Goal: Transaction & Acquisition: Download file/media

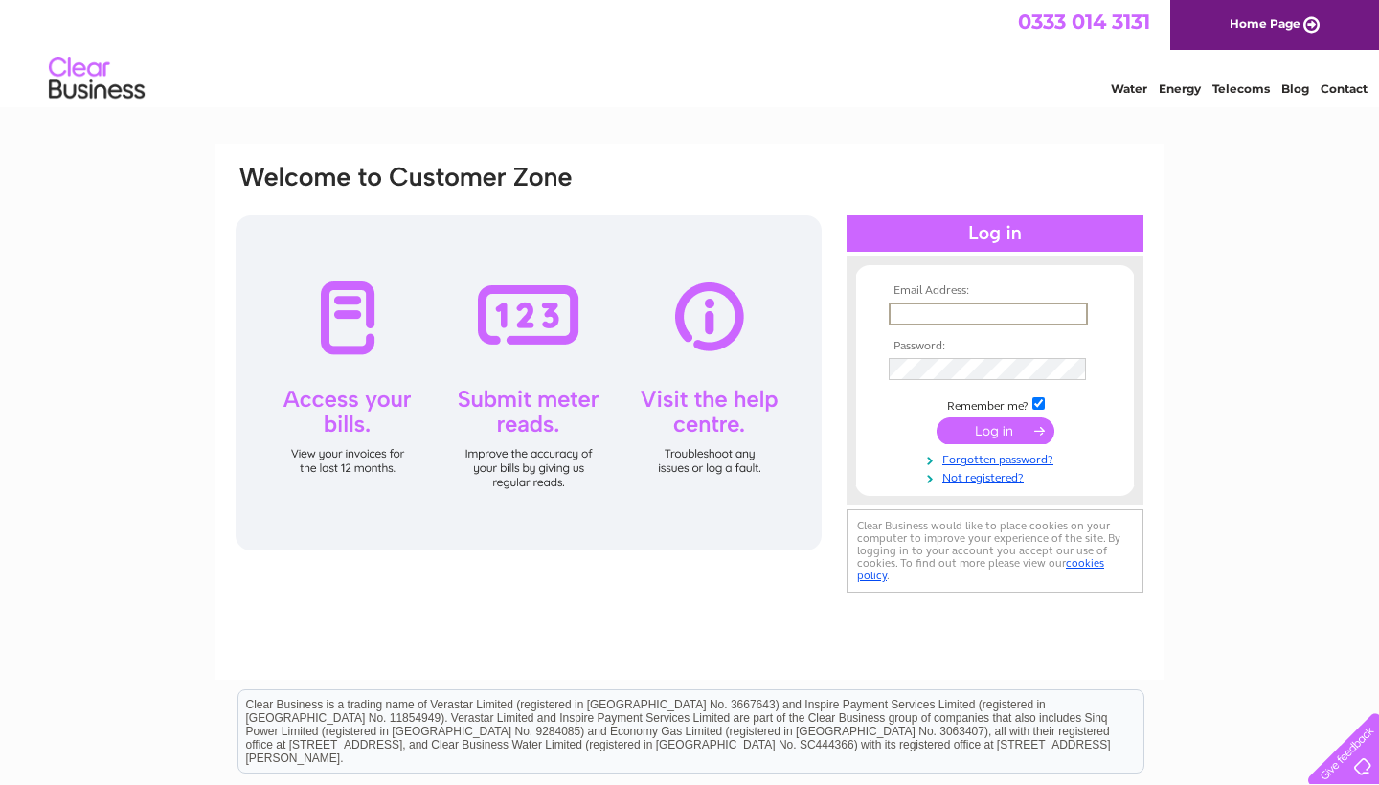
type input "[EMAIL_ADDRESS][DOMAIN_NAME]"
click at [995, 429] on input "submit" at bounding box center [995, 430] width 118 height 27
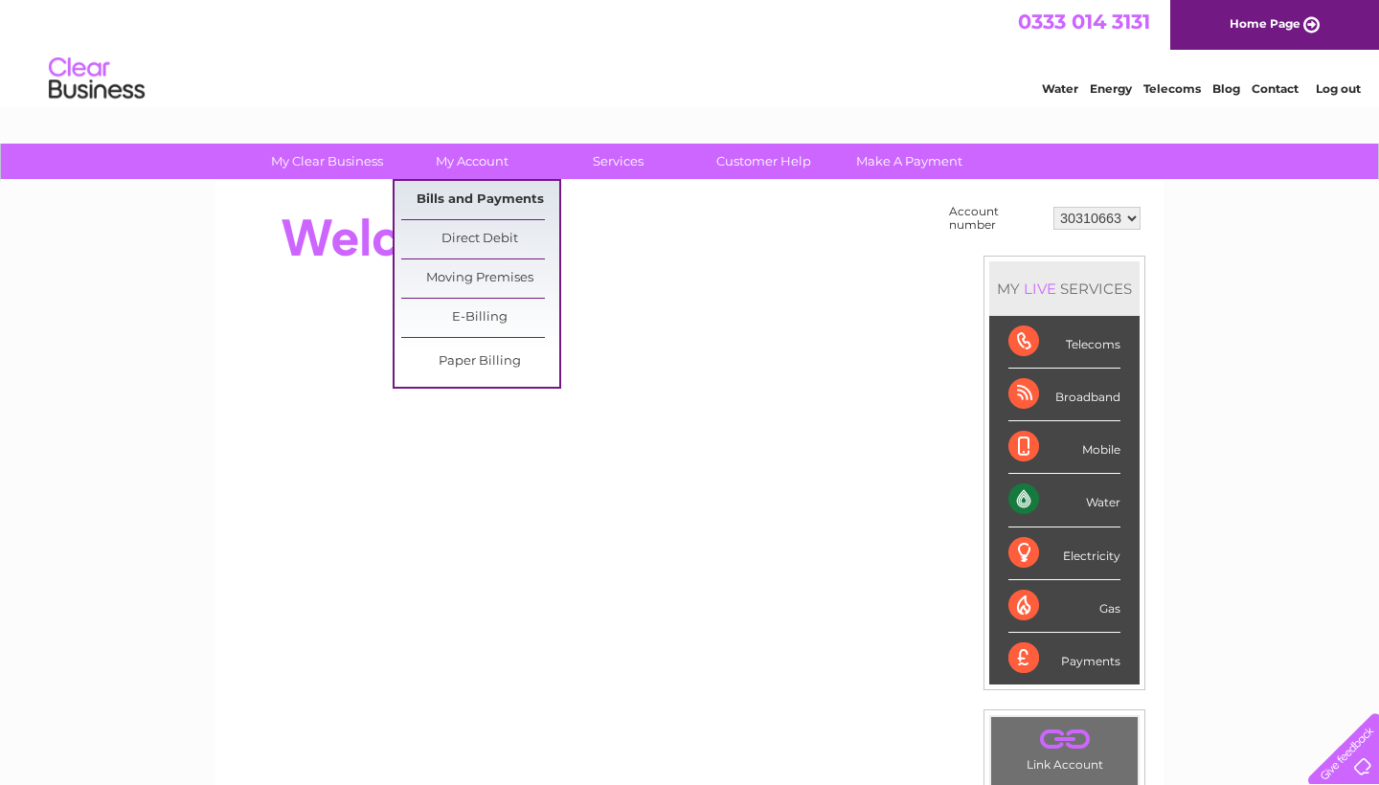
click at [457, 203] on link "Bills and Payments" at bounding box center [480, 200] width 158 height 38
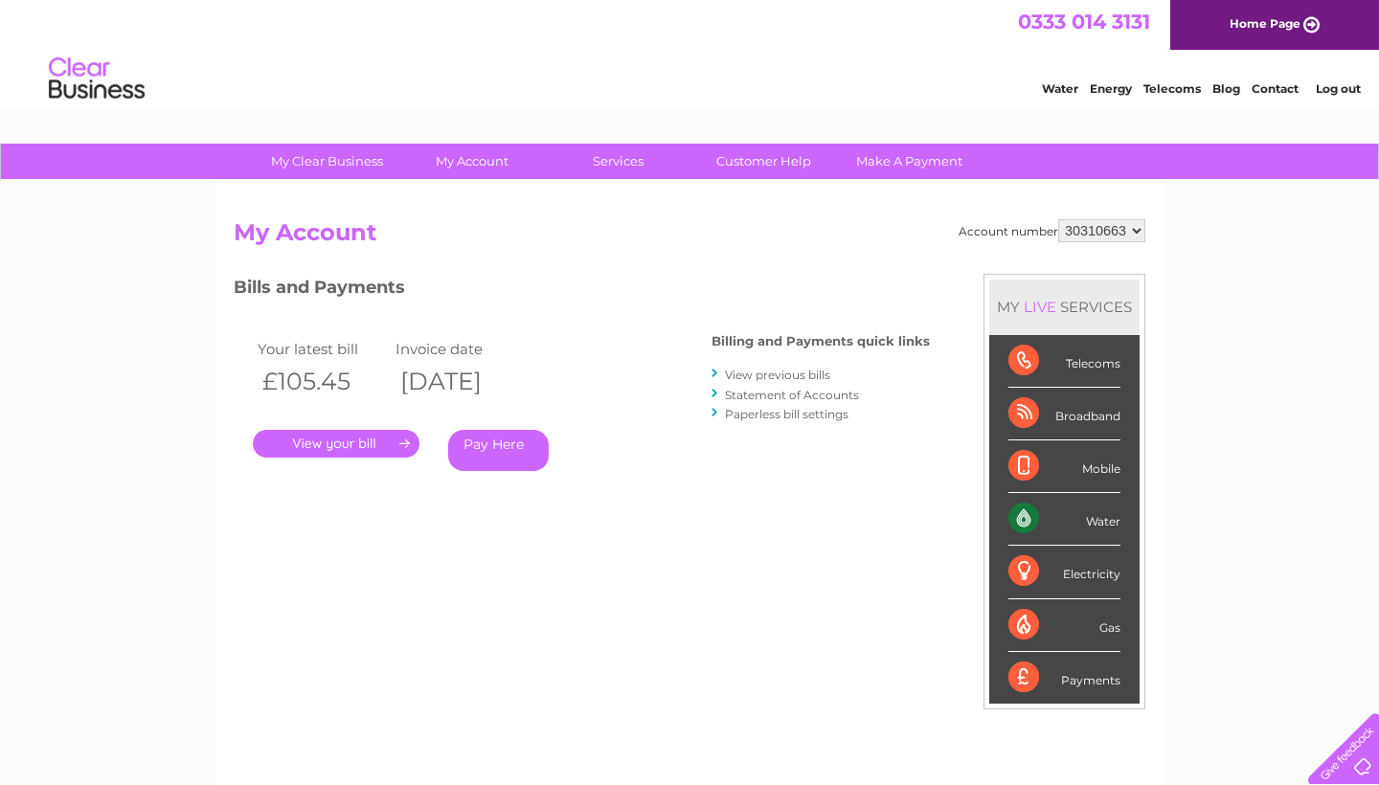
click at [357, 439] on link "." at bounding box center [336, 444] width 167 height 28
click at [750, 370] on link "View previous bills" at bounding box center [777, 375] width 105 height 14
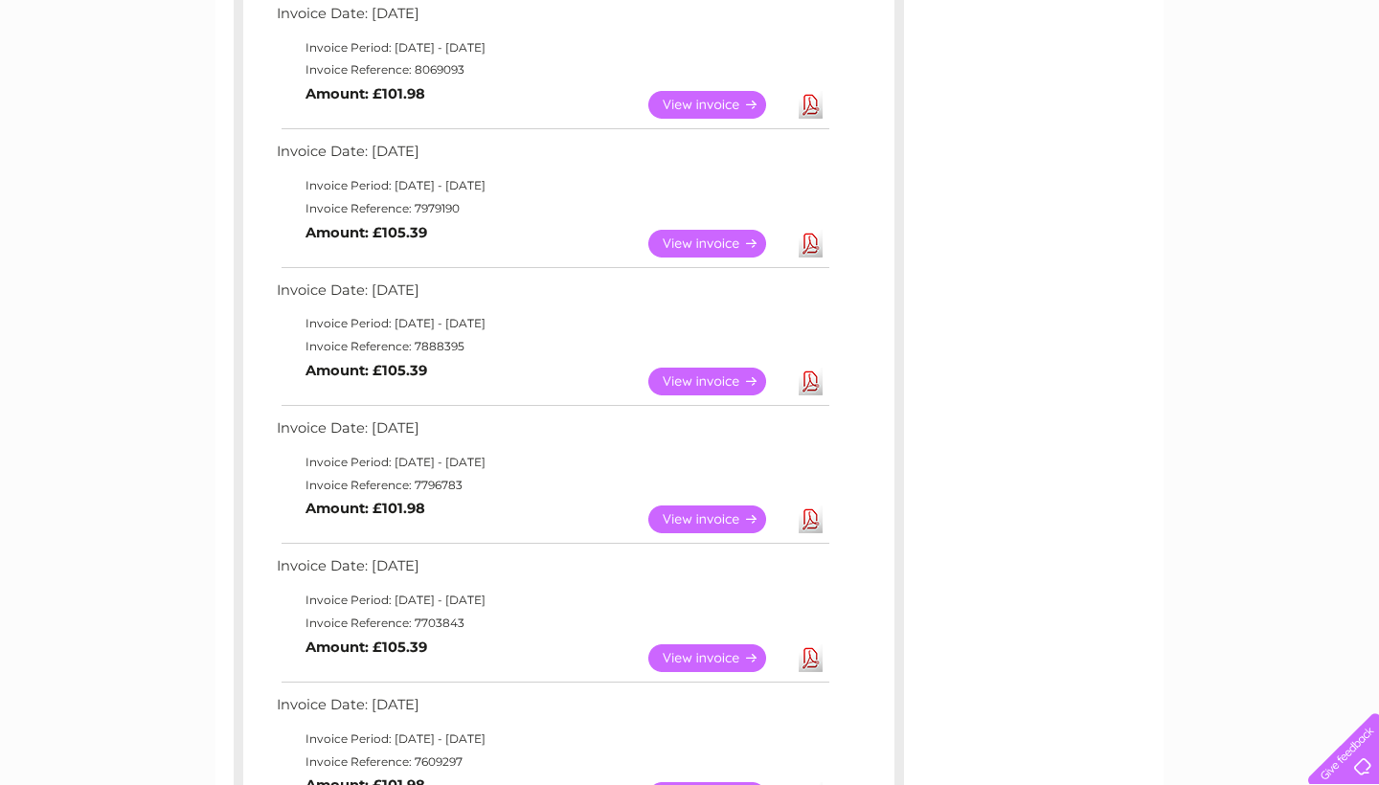
scroll to position [468, 0]
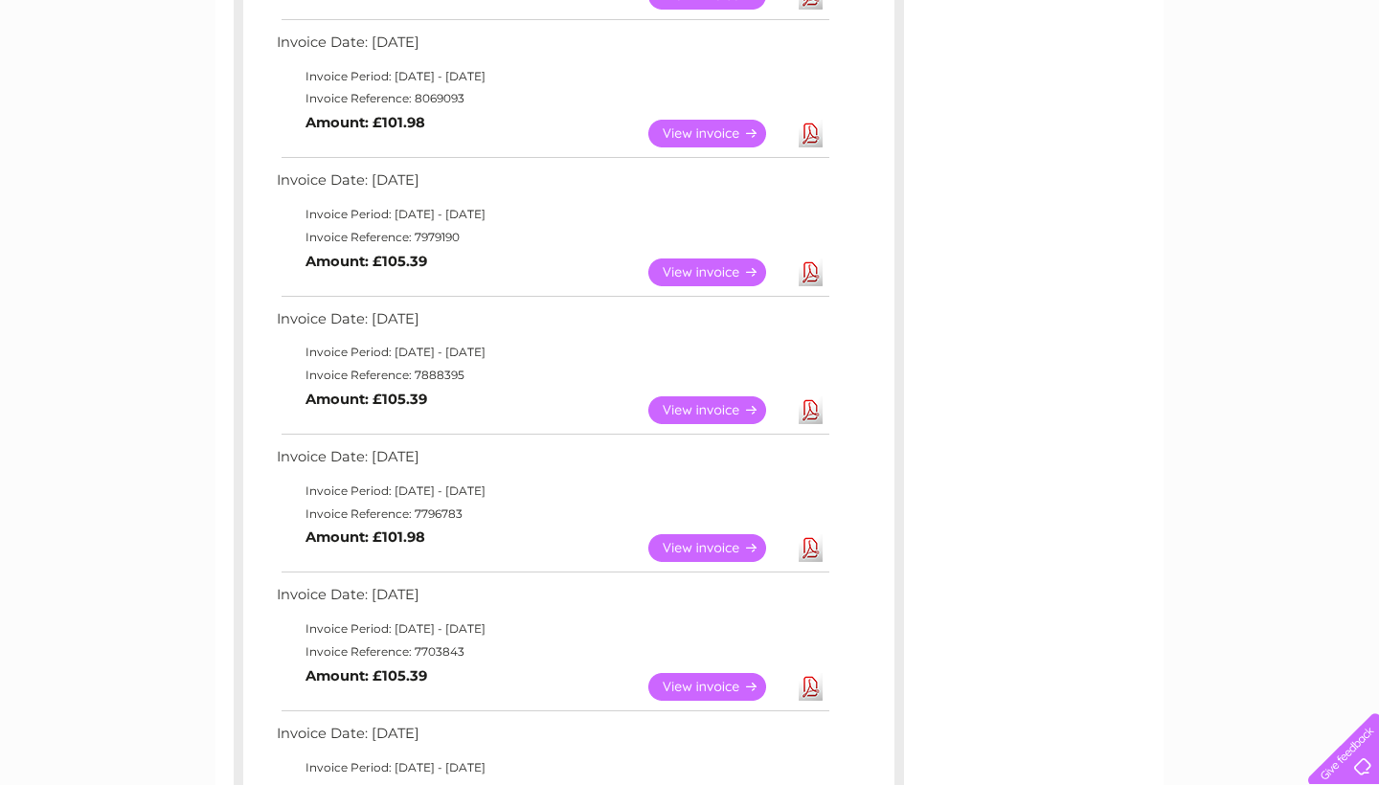
click at [817, 534] on link "Download" at bounding box center [810, 548] width 24 height 28
click at [811, 402] on link "Download" at bounding box center [810, 410] width 24 height 28
click at [816, 258] on link "Download" at bounding box center [810, 272] width 24 height 28
